Goal: Navigation & Orientation: Find specific page/section

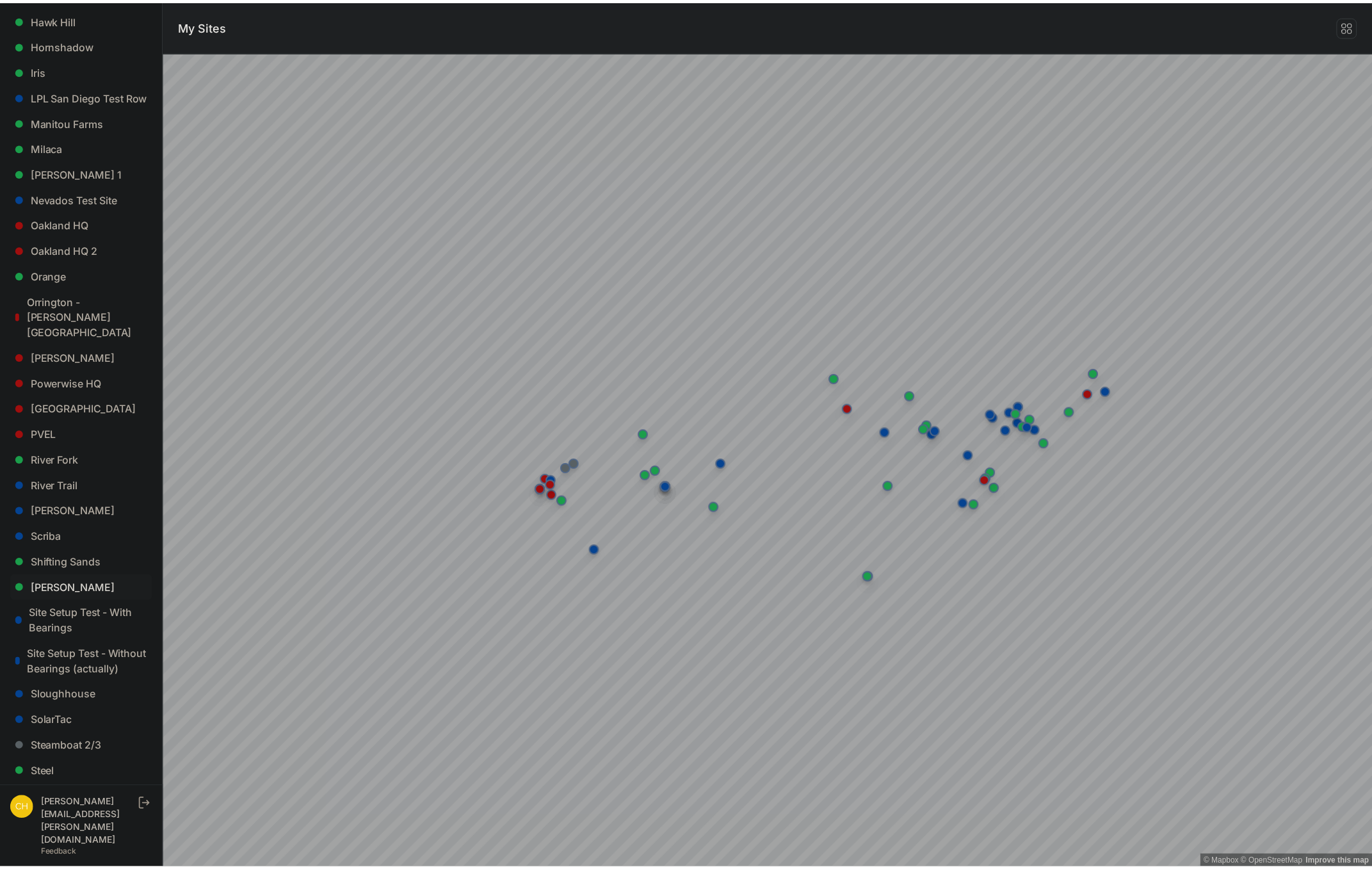
scroll to position [927, 0]
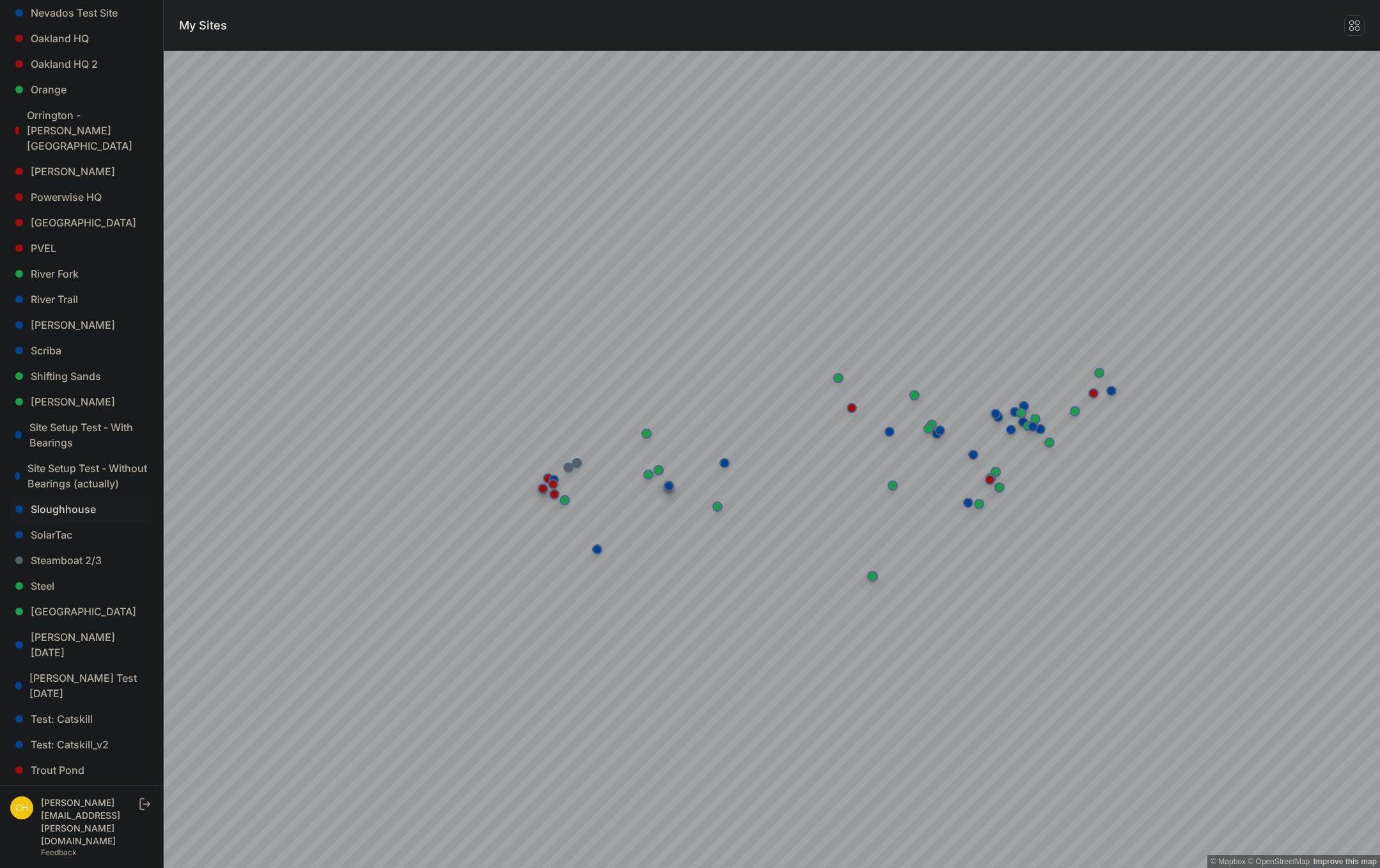
click at [73, 496] on link "Sloughhouse" at bounding box center [82, 509] width 142 height 26
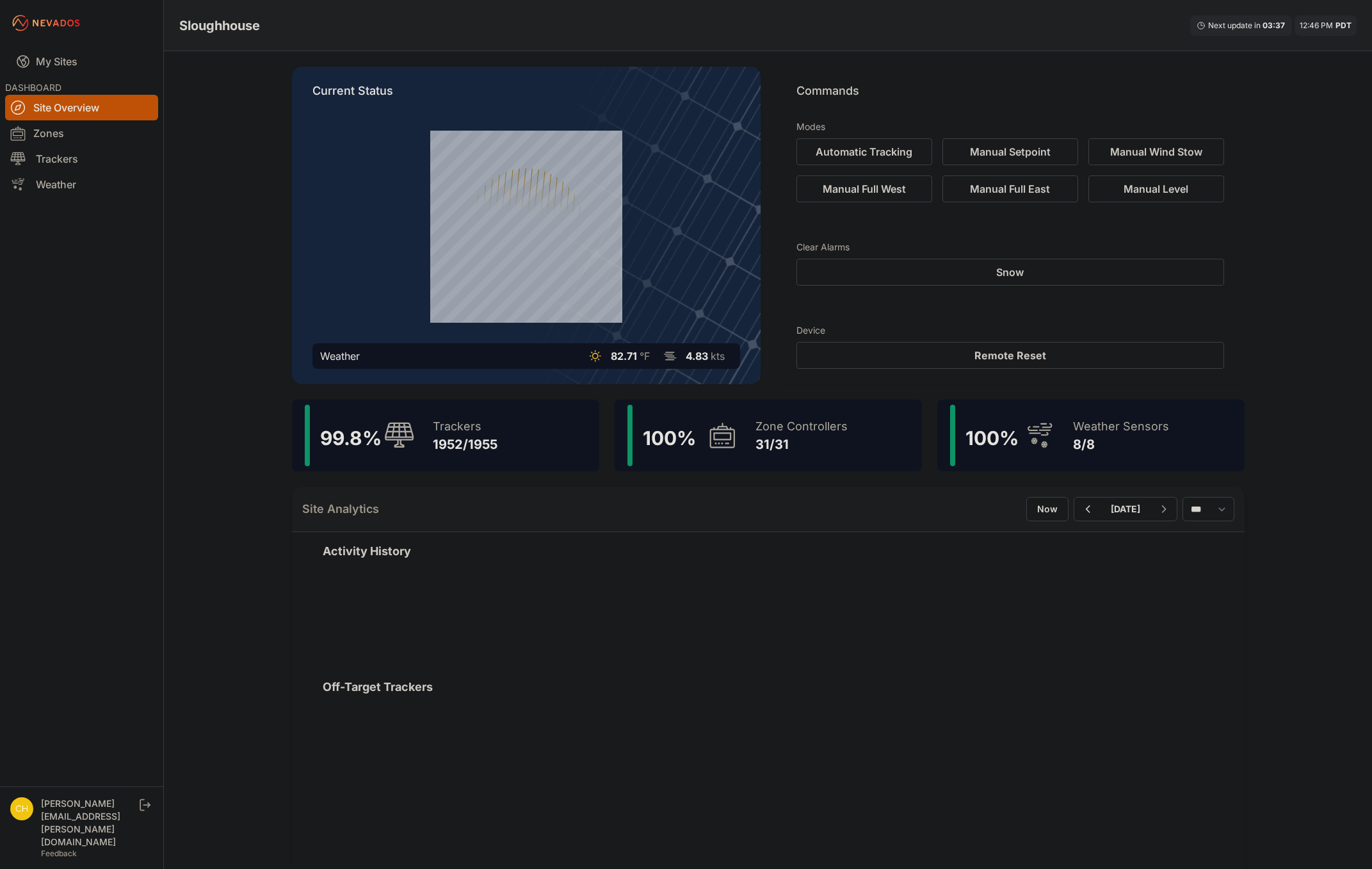
click at [776, 421] on div "Zone Controllers" at bounding box center [802, 426] width 93 height 18
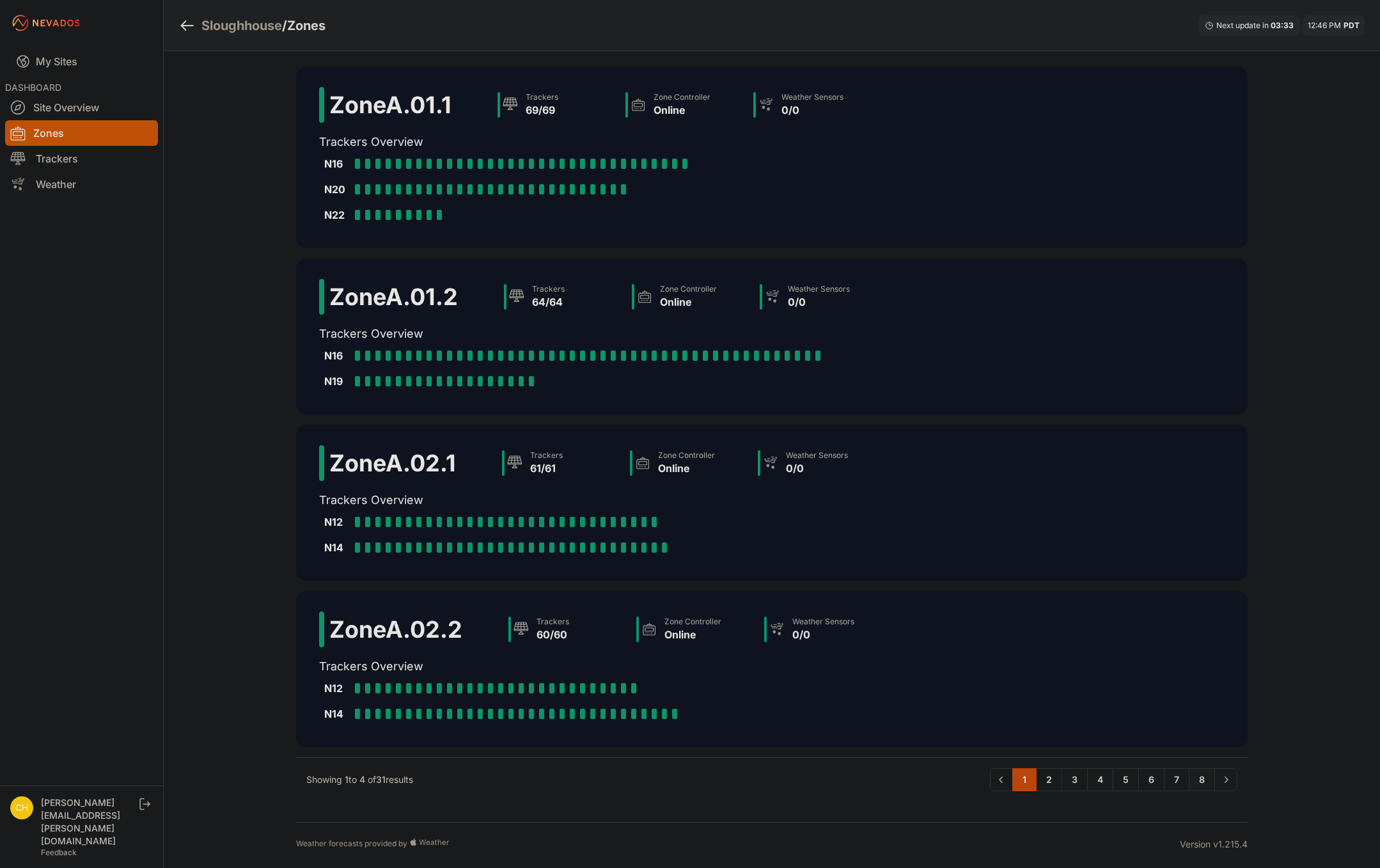
click at [1210, 779] on link "8" at bounding box center [1202, 779] width 27 height 23
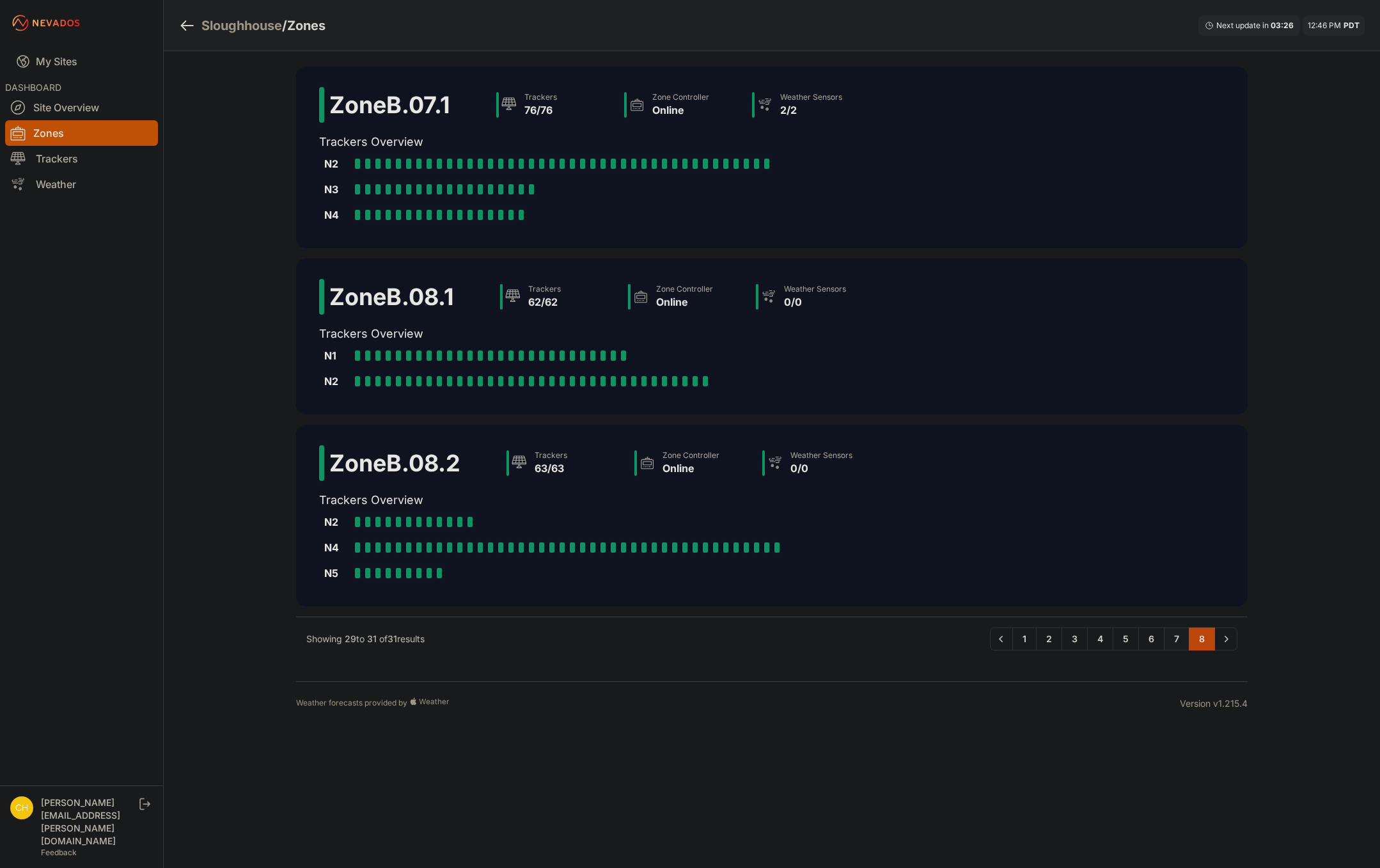
click at [1173, 640] on link "7" at bounding box center [1177, 639] width 26 height 23
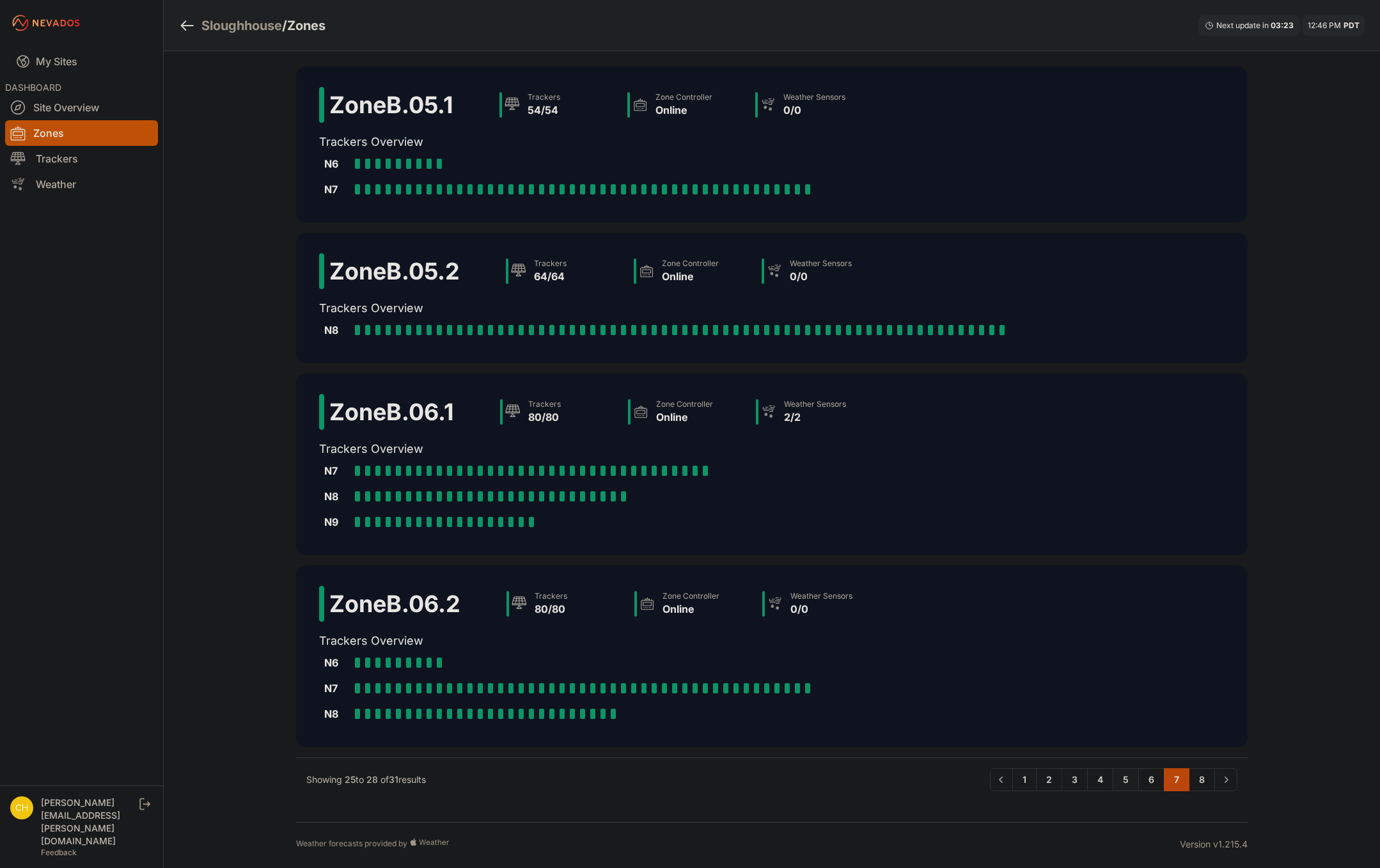
click at [1129, 779] on link "5" at bounding box center [1126, 779] width 27 height 23
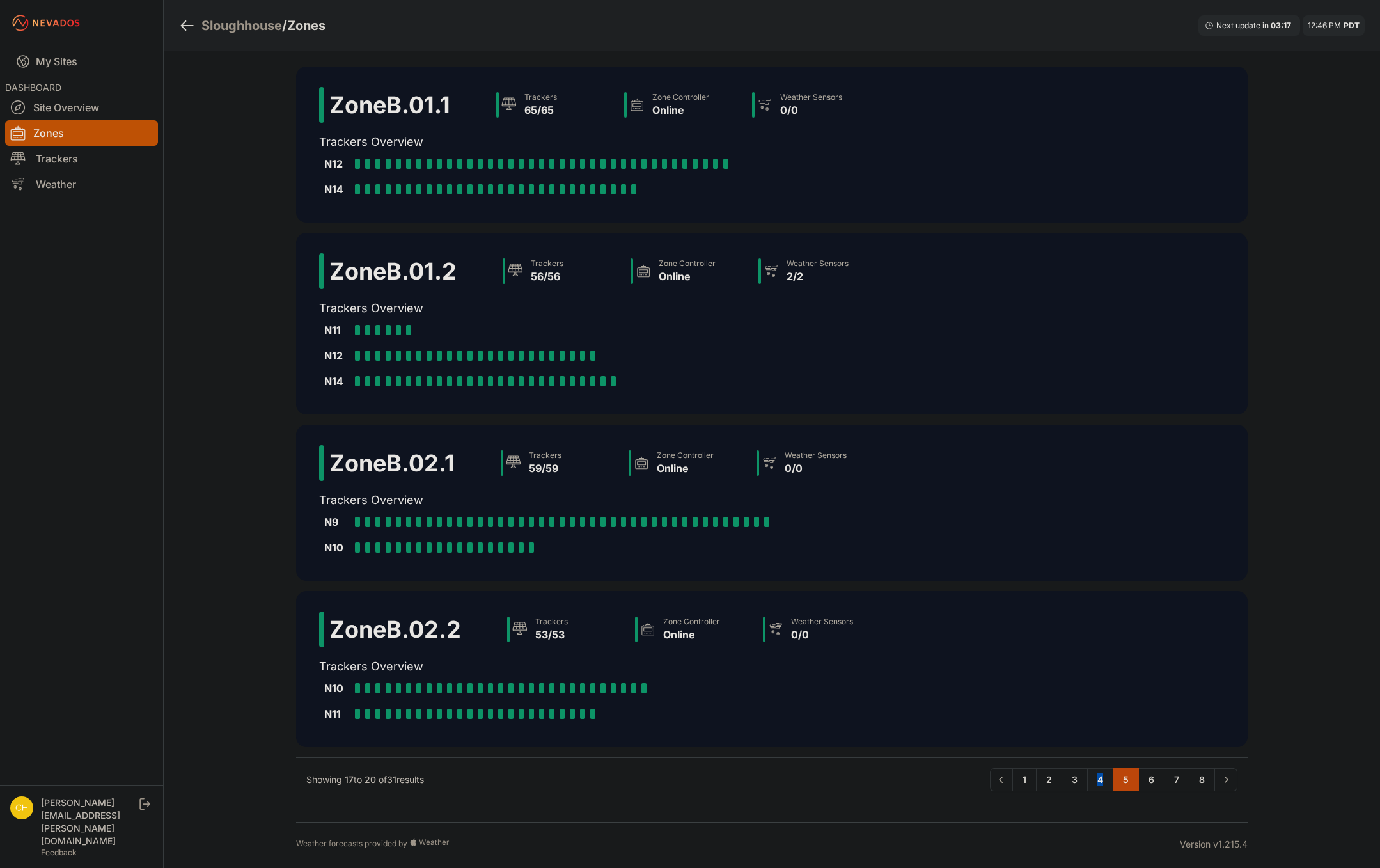
click at [1095, 773] on link "4" at bounding box center [1100, 779] width 27 height 23
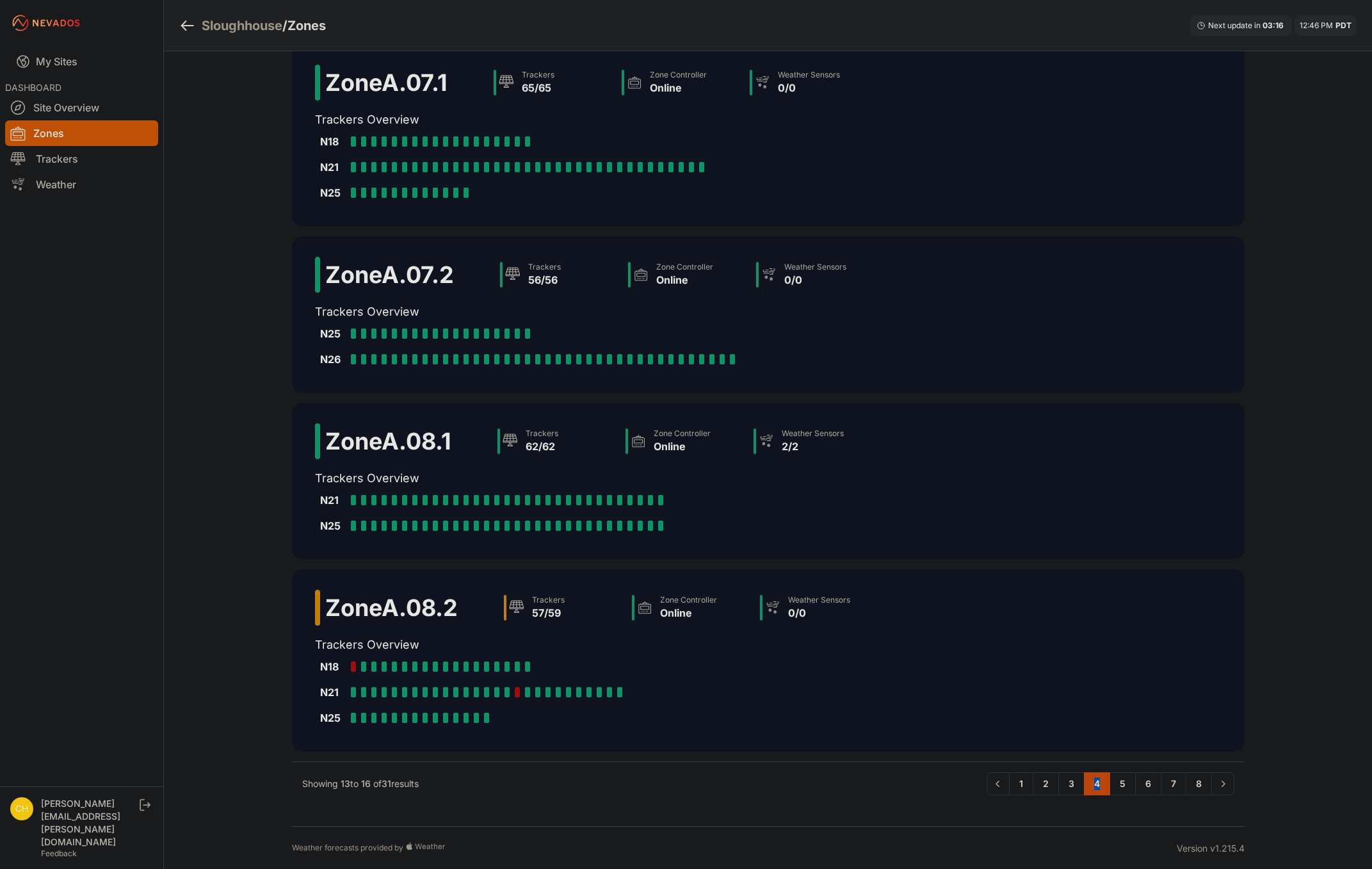
scroll to position [24, 0]
